Goal: Task Accomplishment & Management: Manage account settings

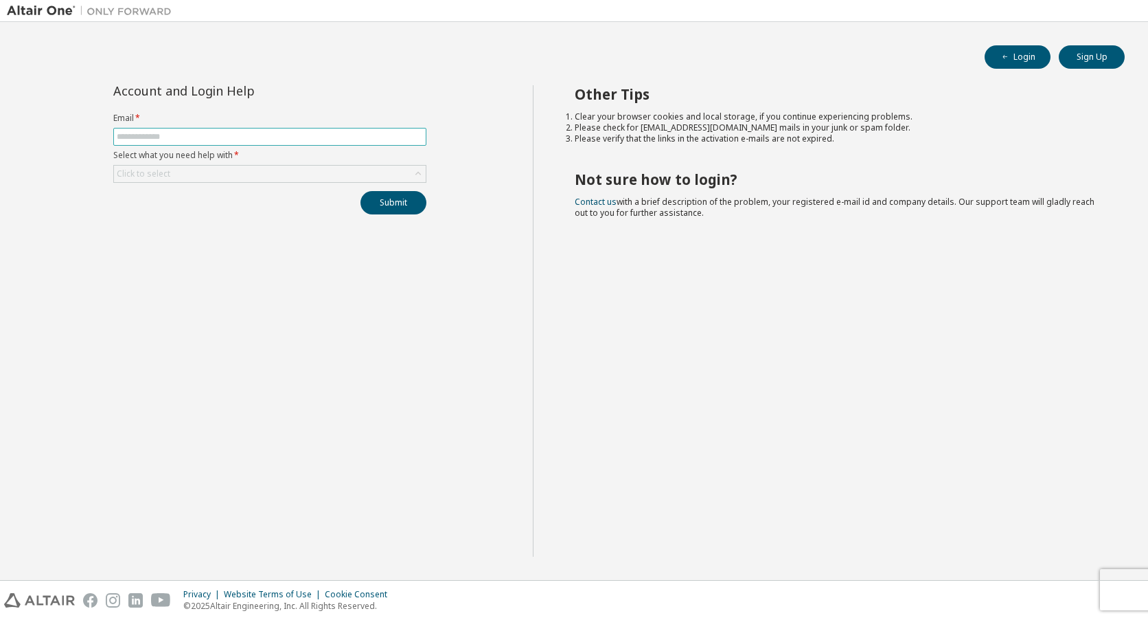
click at [183, 139] on input "text" at bounding box center [270, 136] width 306 height 11
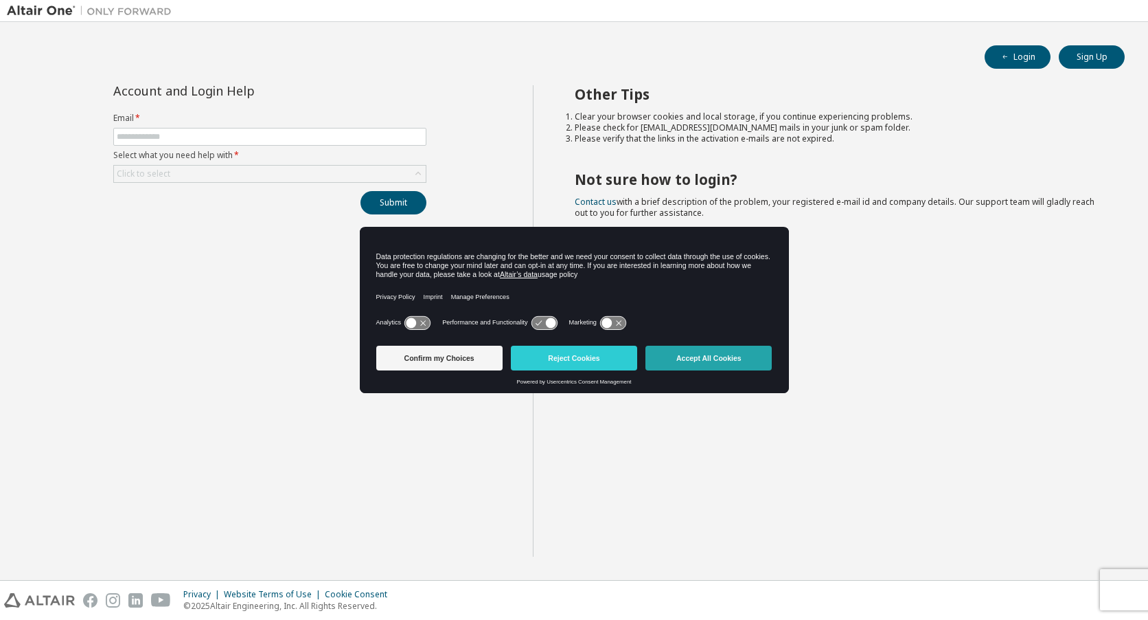
click at [733, 361] on button "Accept All Cookies" at bounding box center [709, 357] width 126 height 25
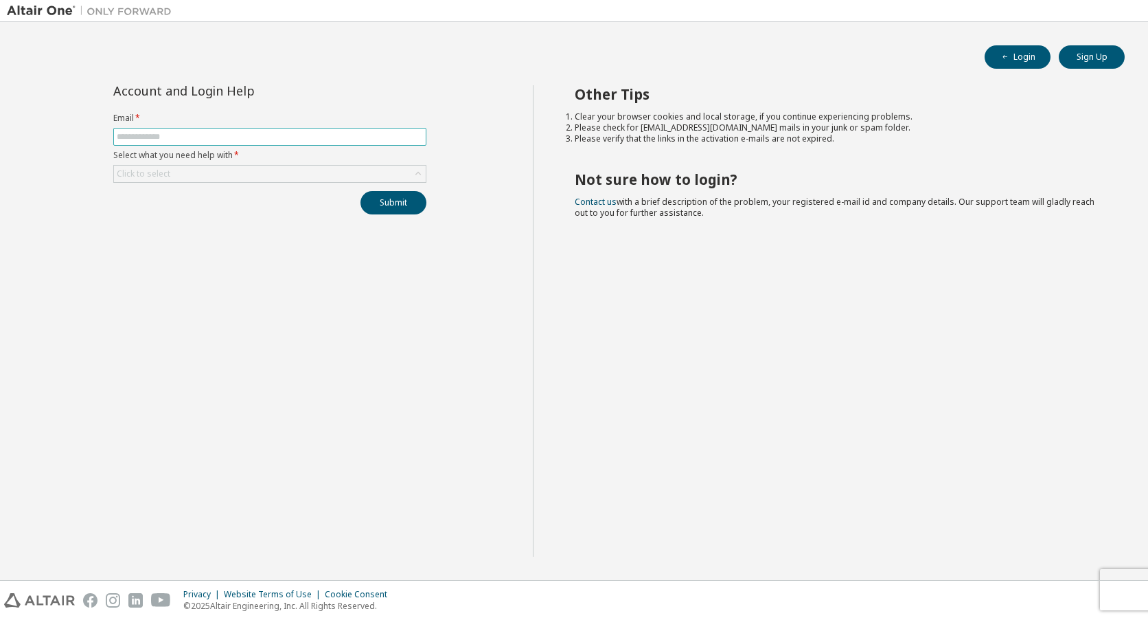
click at [234, 135] on input "text" at bounding box center [270, 136] width 306 height 11
type input "**********"
click at [376, 202] on button "Submit" at bounding box center [394, 202] width 66 height 23
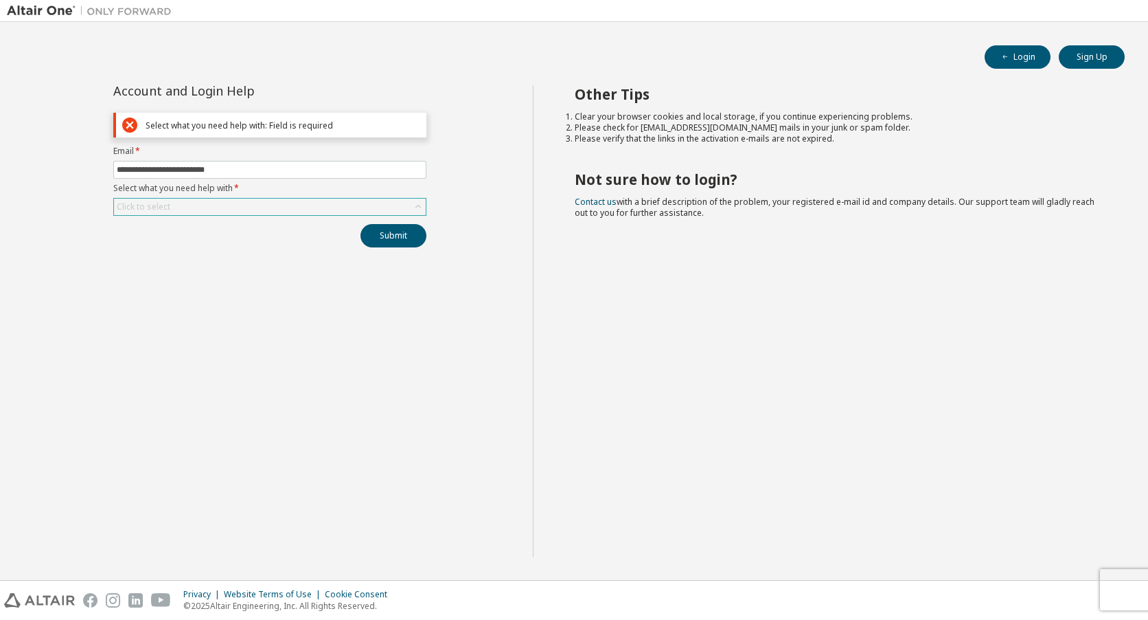
click at [223, 205] on div "Click to select" at bounding box center [270, 206] width 312 height 16
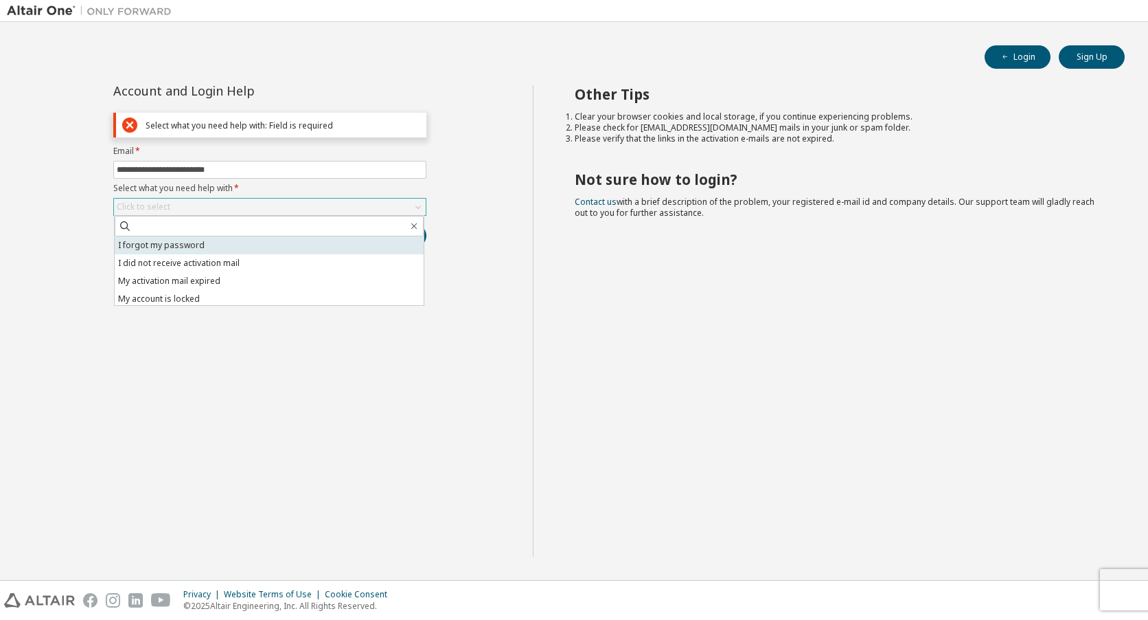
click at [188, 245] on li "I forgot my password" at bounding box center [269, 245] width 309 height 18
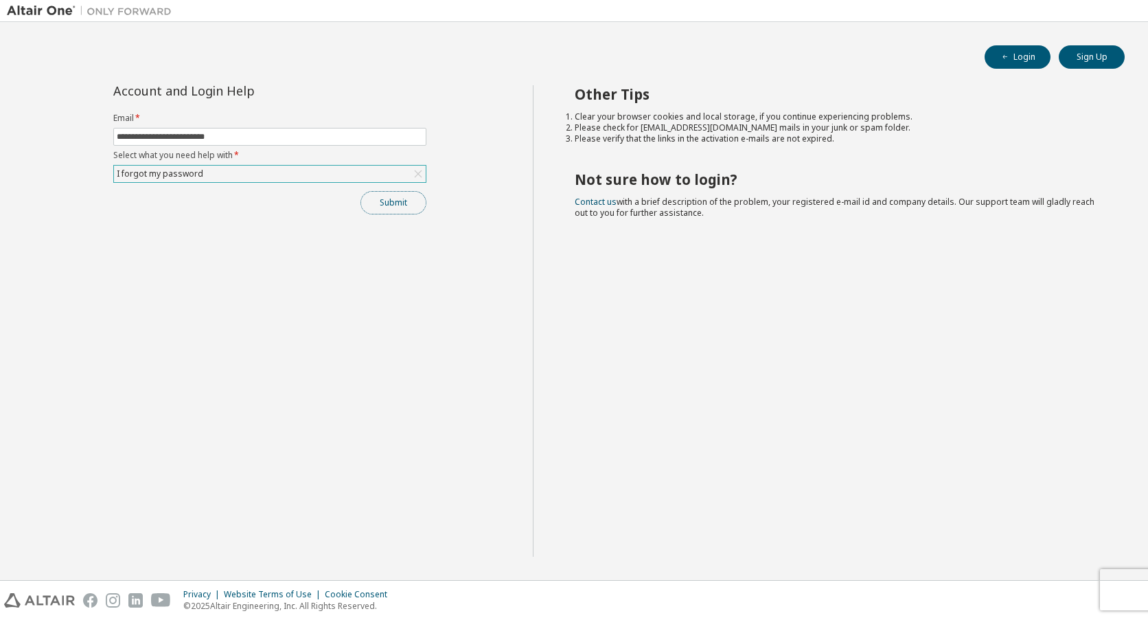
click at [377, 201] on button "Submit" at bounding box center [394, 202] width 66 height 23
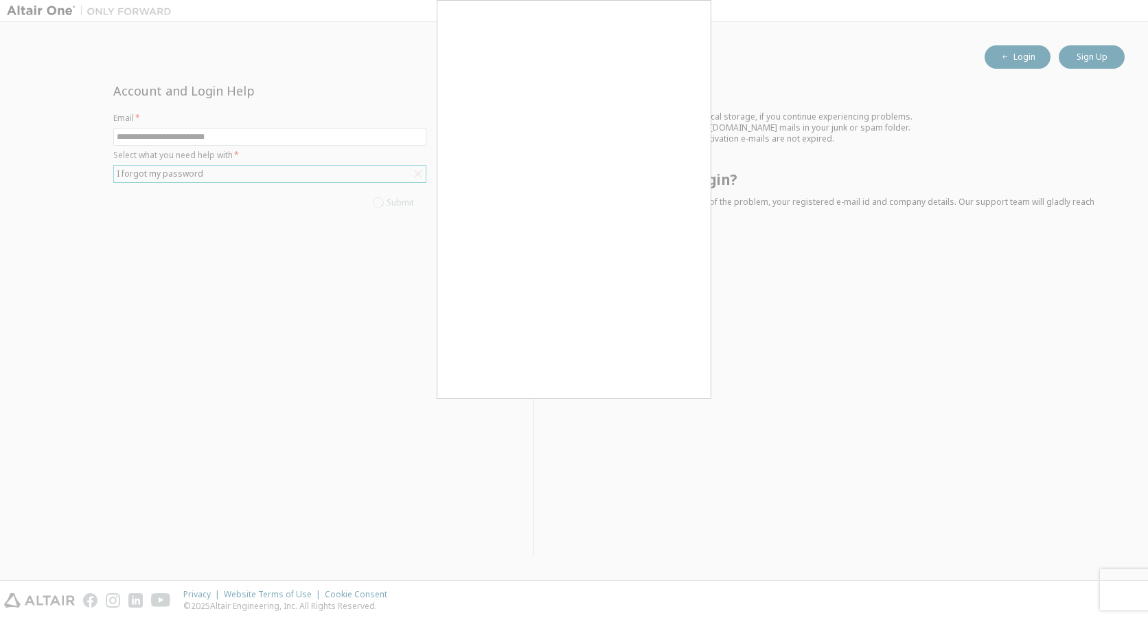
click at [232, 263] on div at bounding box center [574, 310] width 1148 height 620
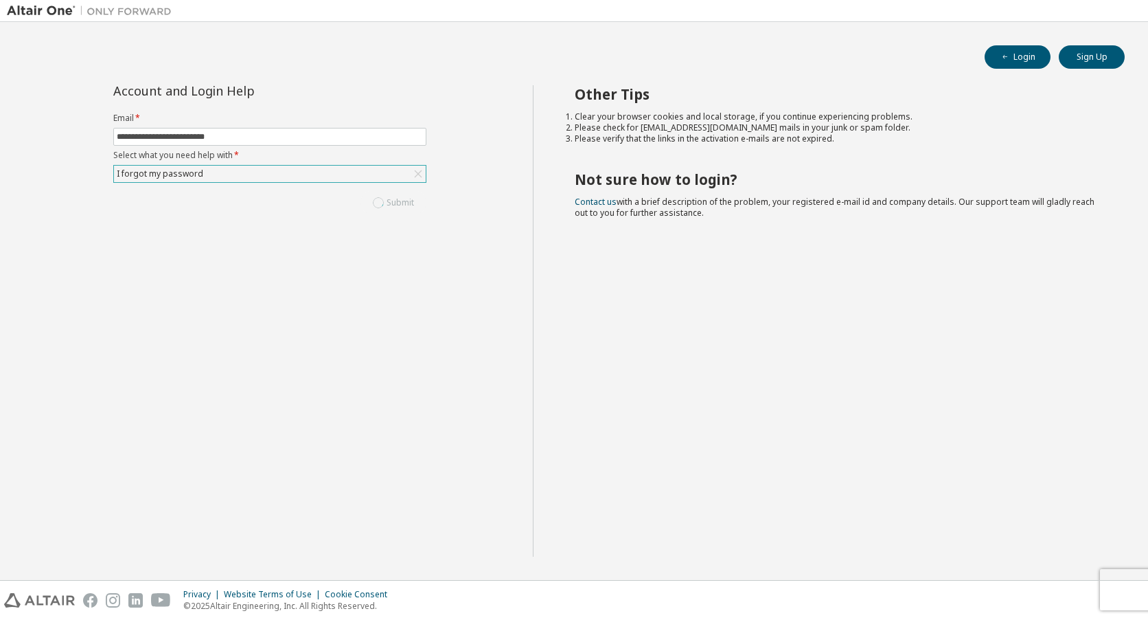
click at [206, 178] on div "I forgot my password" at bounding box center [270, 174] width 312 height 16
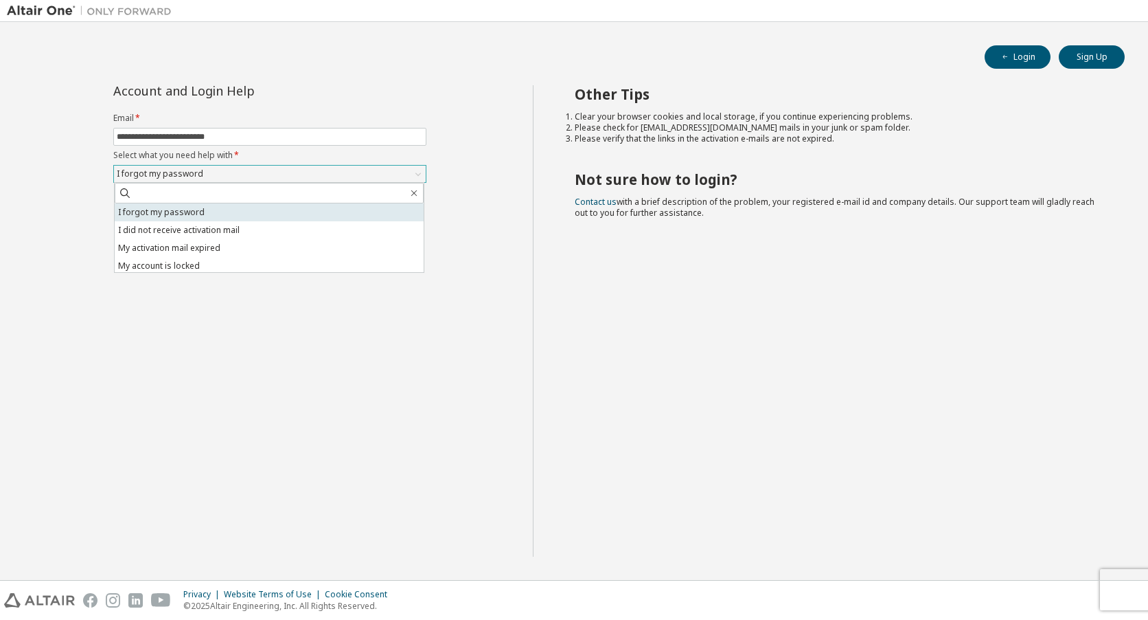
click at [194, 212] on li "I forgot my password" at bounding box center [269, 212] width 309 height 18
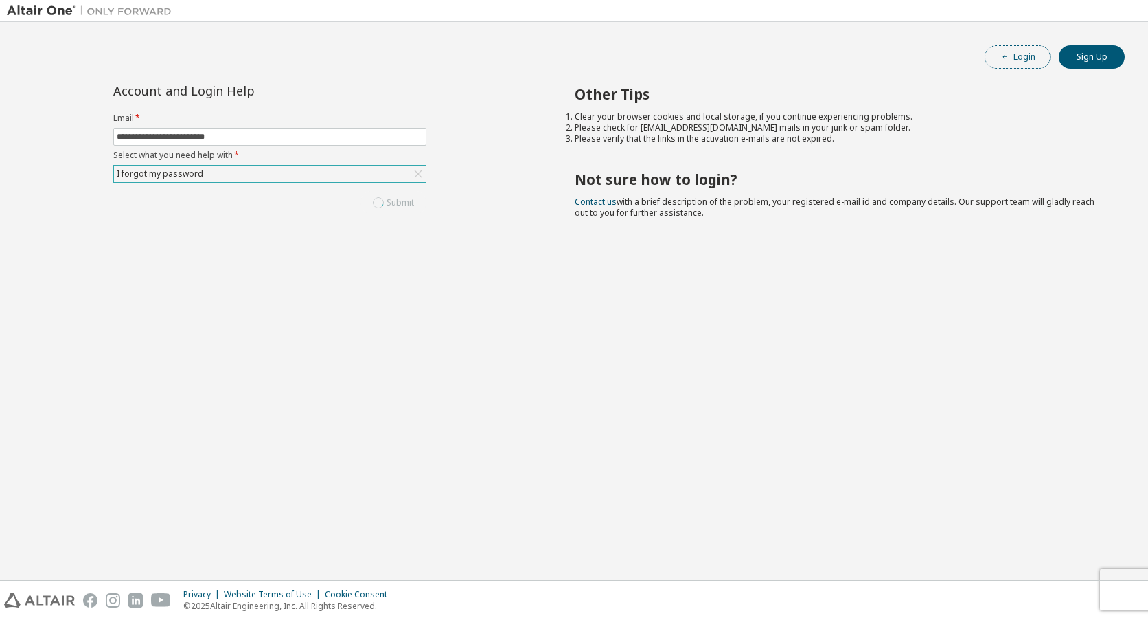
click at [1018, 56] on button "Login" at bounding box center [1018, 56] width 66 height 23
click at [246, 141] on input "text" at bounding box center [270, 136] width 306 height 11
type input "**********"
click at [225, 177] on div "Click to select" at bounding box center [270, 174] width 312 height 16
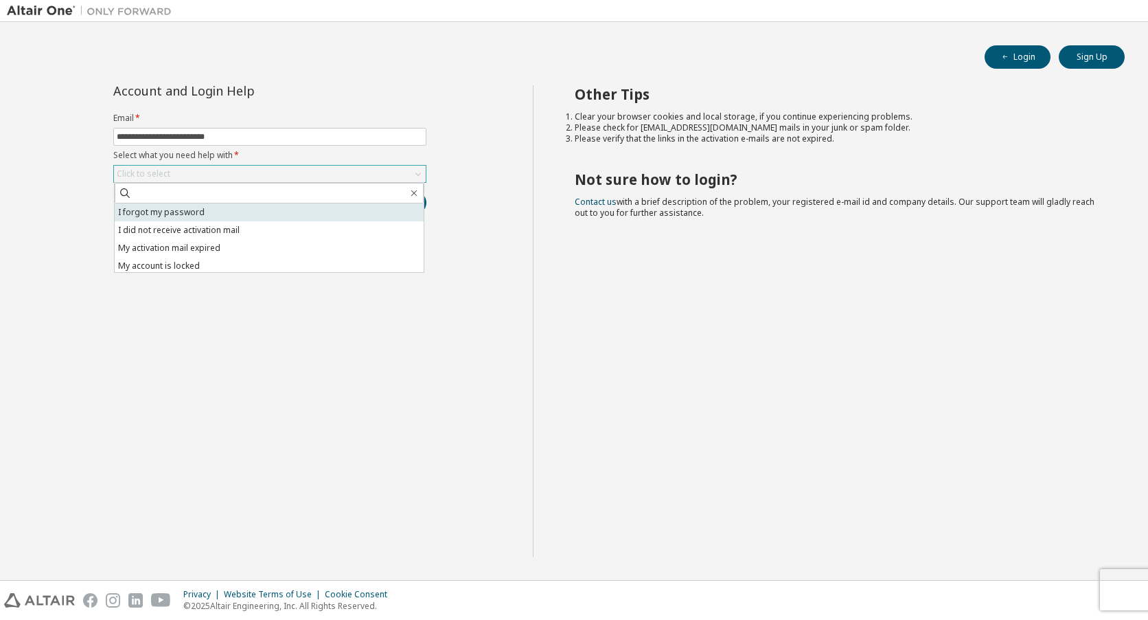
click at [190, 212] on li "I forgot my password" at bounding box center [269, 212] width 309 height 18
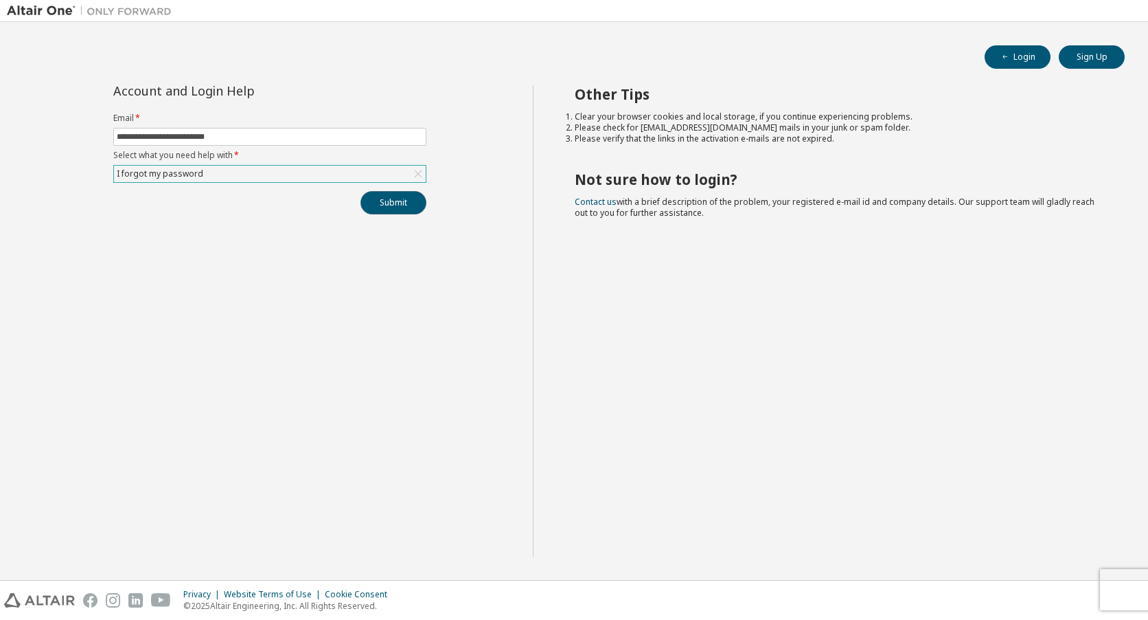
click at [389, 203] on button "Submit" at bounding box center [394, 202] width 66 height 23
click at [208, 133] on input "text" at bounding box center [270, 136] width 306 height 11
type input "**********"
click at [228, 173] on div "Click to select" at bounding box center [270, 174] width 312 height 16
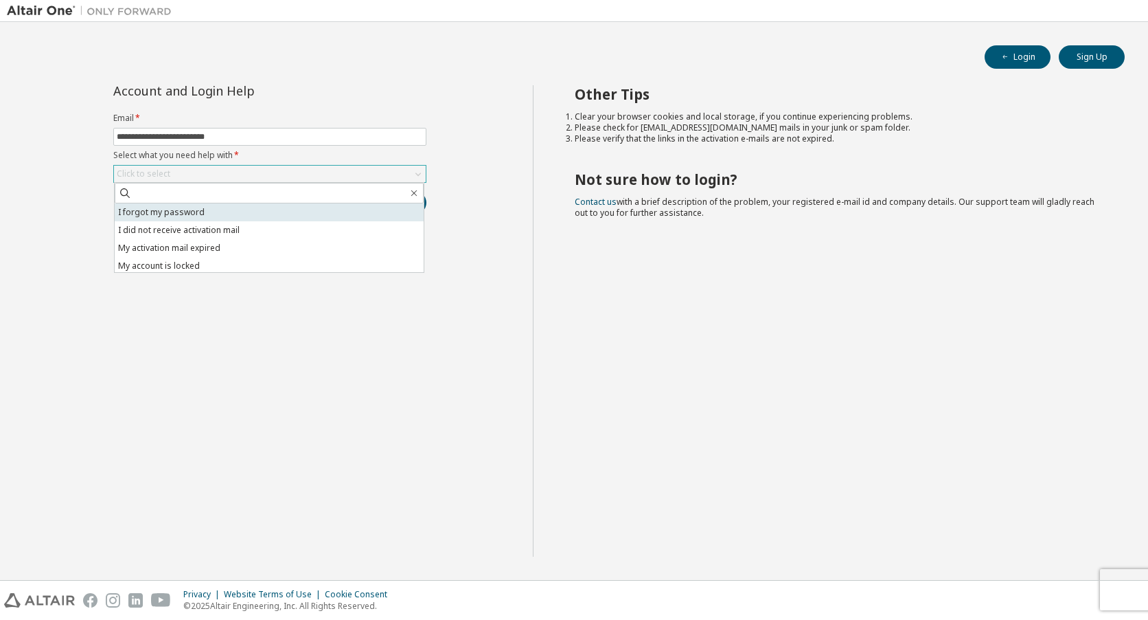
click at [178, 216] on li "I forgot my password" at bounding box center [269, 212] width 309 height 18
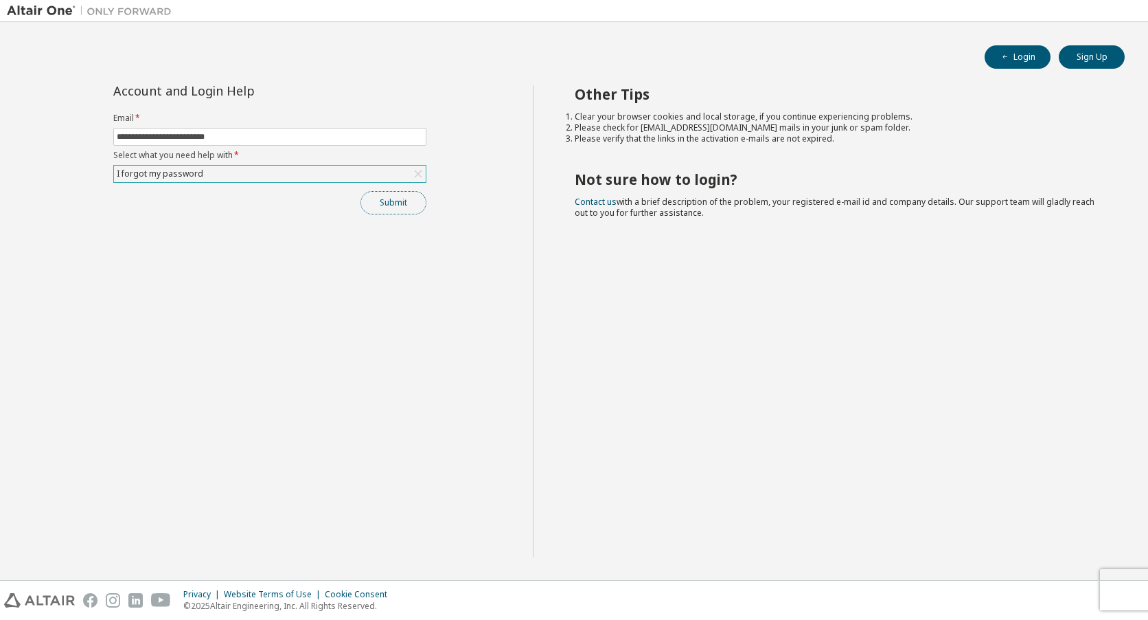
click at [384, 205] on button "Submit" at bounding box center [394, 202] width 66 height 23
click at [248, 173] on div "Click to select" at bounding box center [270, 174] width 312 height 16
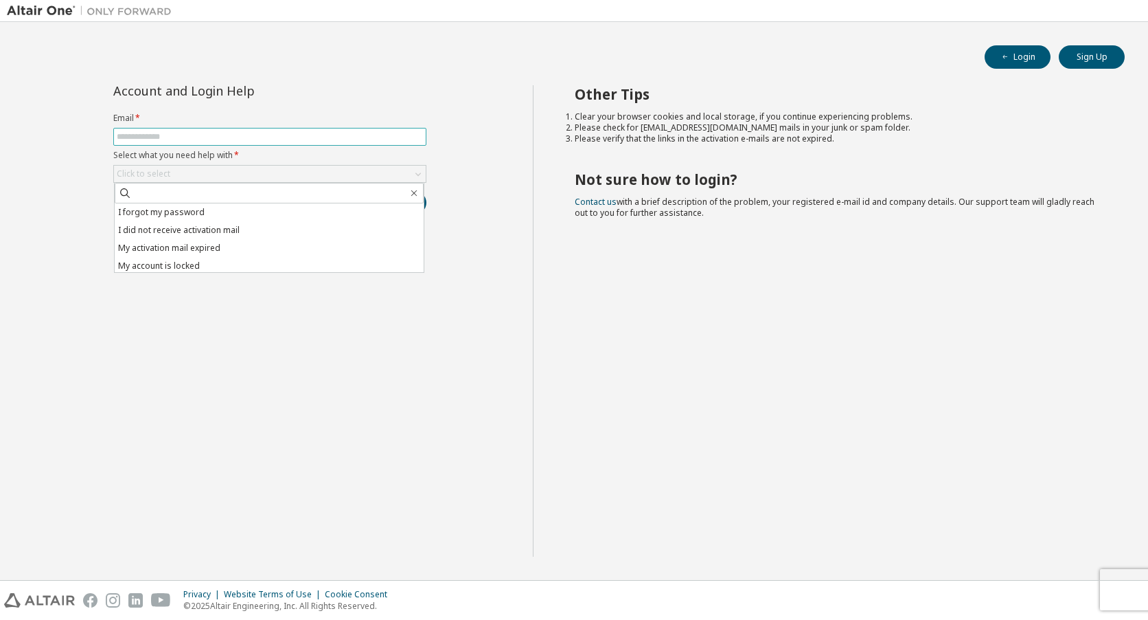
click at [227, 139] on input "text" at bounding box center [270, 136] width 306 height 11
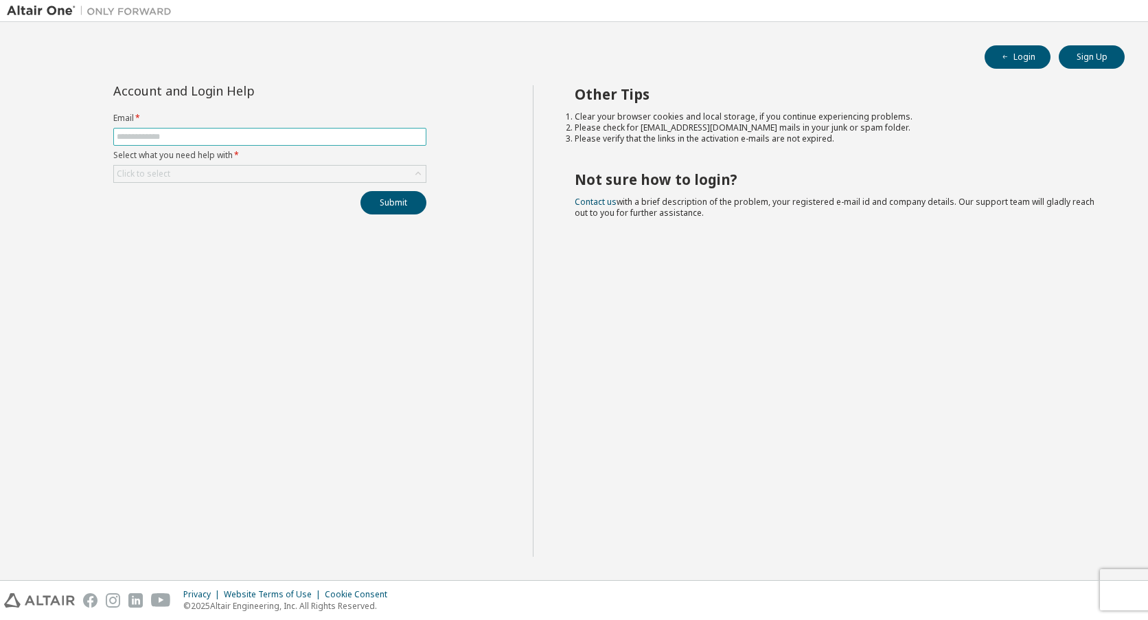
type input "**********"
click at [218, 174] on div "Click to select" at bounding box center [270, 174] width 312 height 16
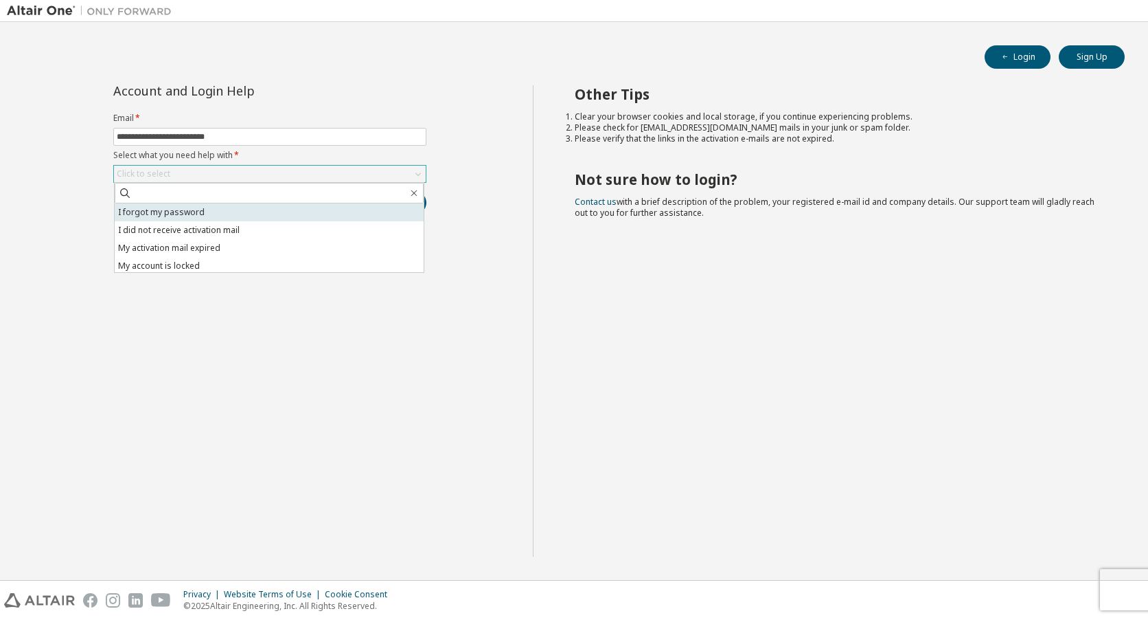
click at [203, 214] on li "I forgot my password" at bounding box center [269, 212] width 309 height 18
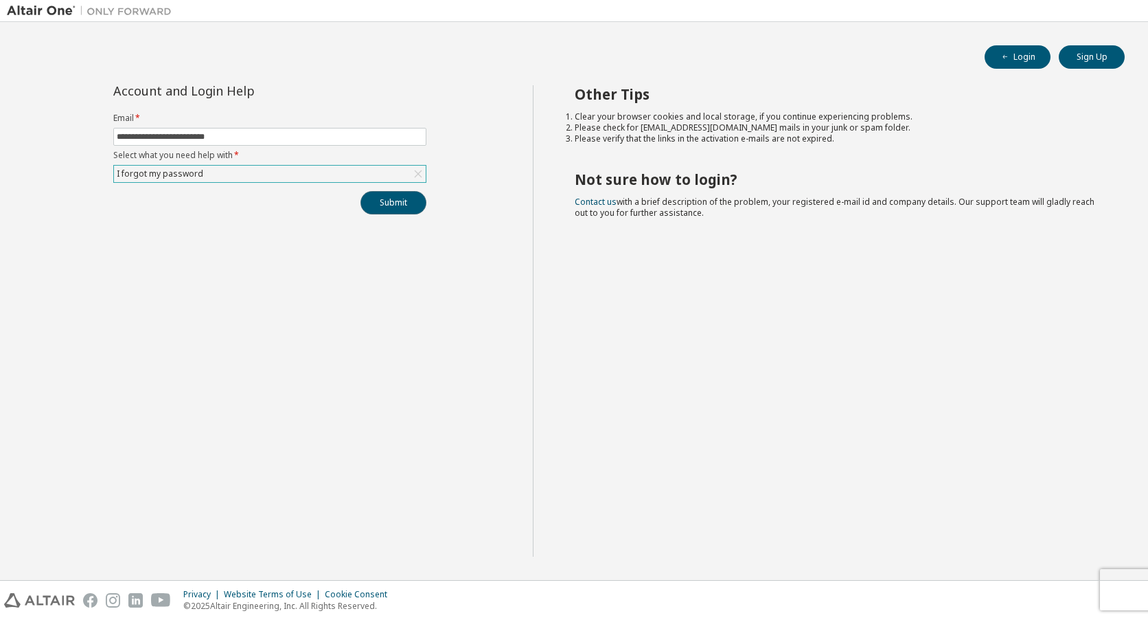
click at [385, 212] on button "Submit" at bounding box center [394, 202] width 66 height 23
